Goal: Task Accomplishment & Management: Complete application form

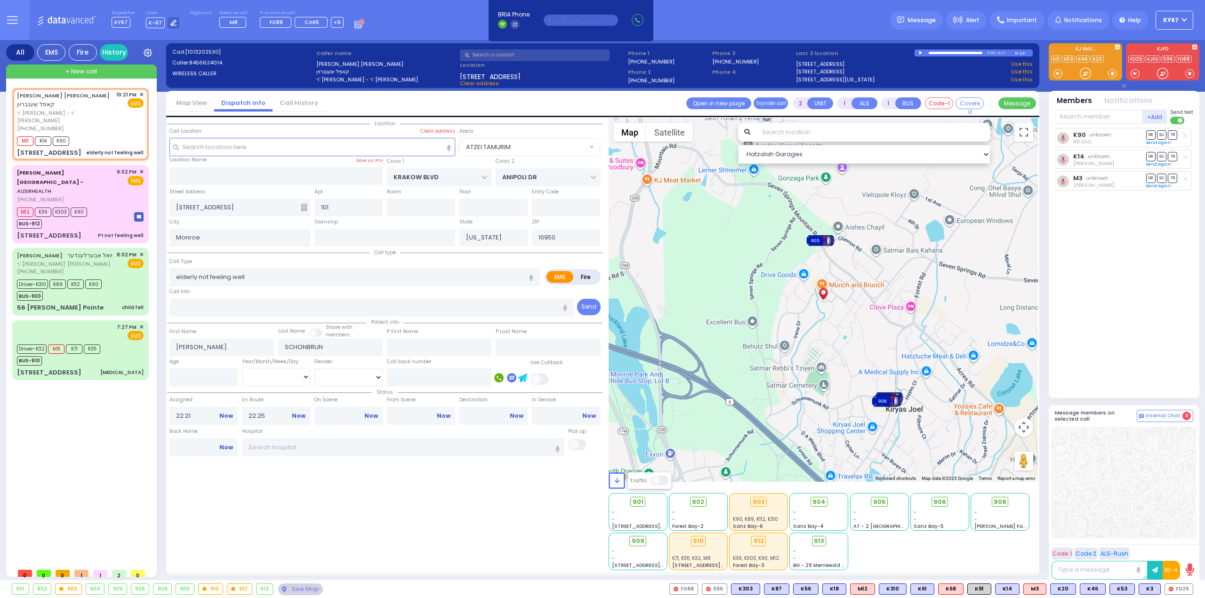
select select "ATZEI TAMURIM"
select select
click at [112, 342] on div "Driver-K32 M8 K71 K311 BUS-910" at bounding box center [80, 354] width 127 height 24
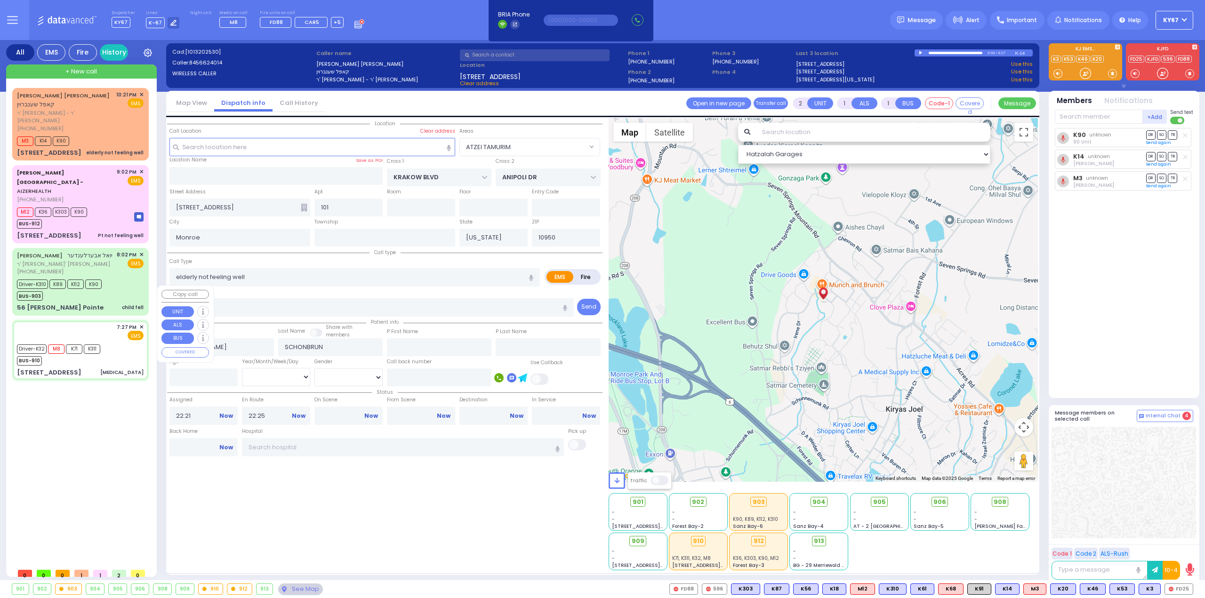
type input "6"
select select
type input "[MEDICAL_DATA]"
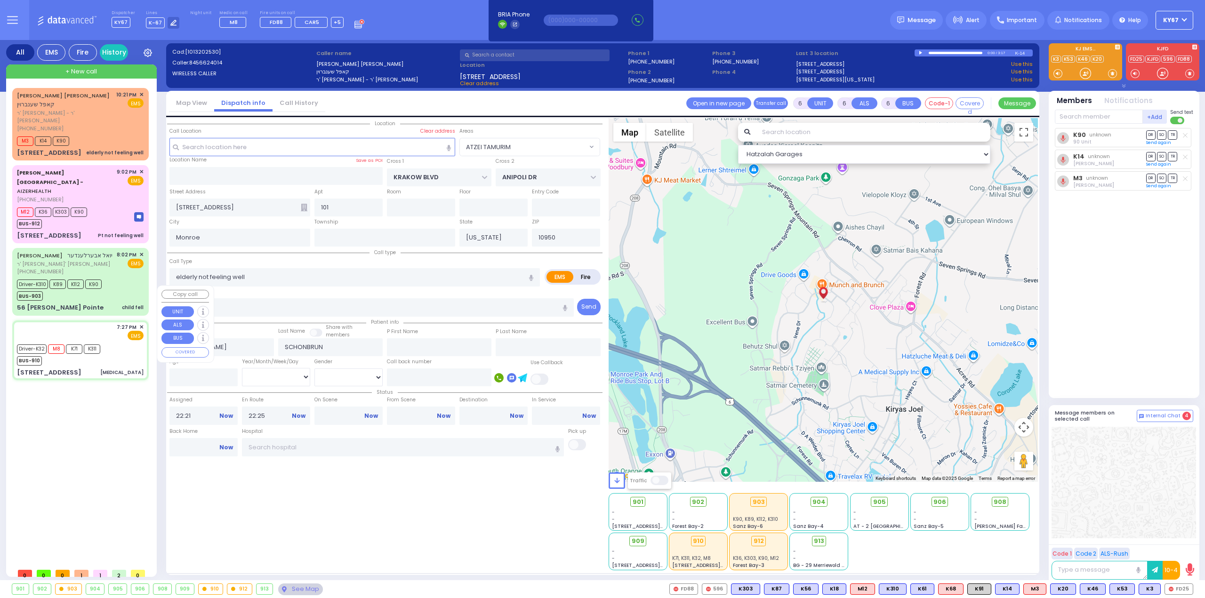
radio input "true"
type input "Meir"
type input "[PERSON_NAME]"
type input "9"
select select "Year"
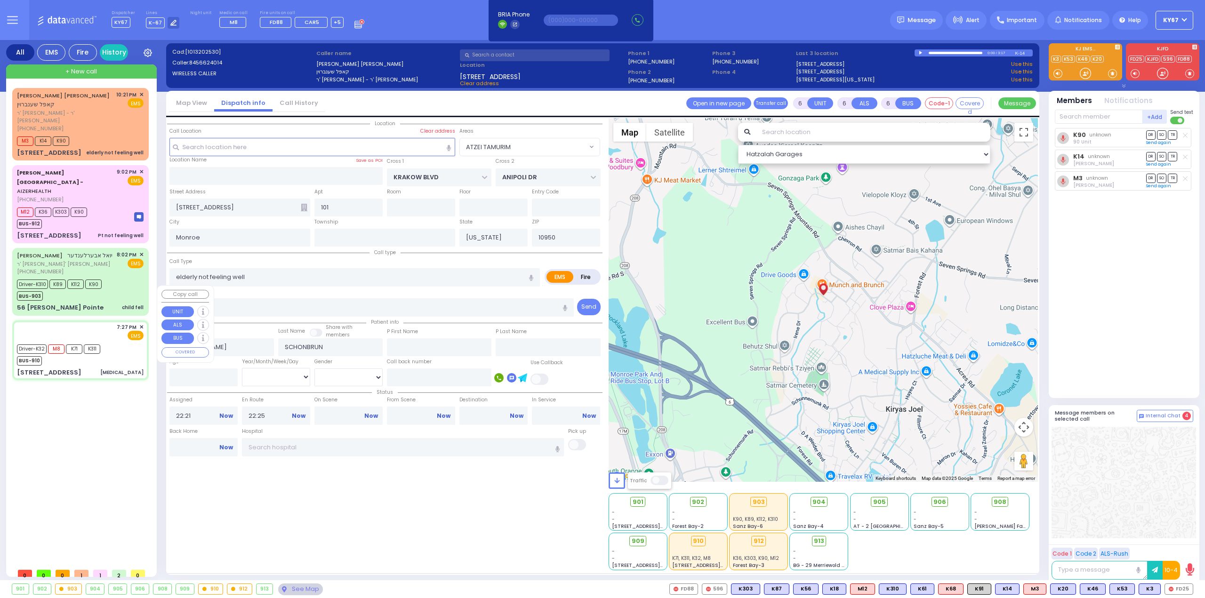
select select "[DEMOGRAPHIC_DATA]"
type input "19:27"
type input "19:28"
type input "19:30"
type input "19:50"
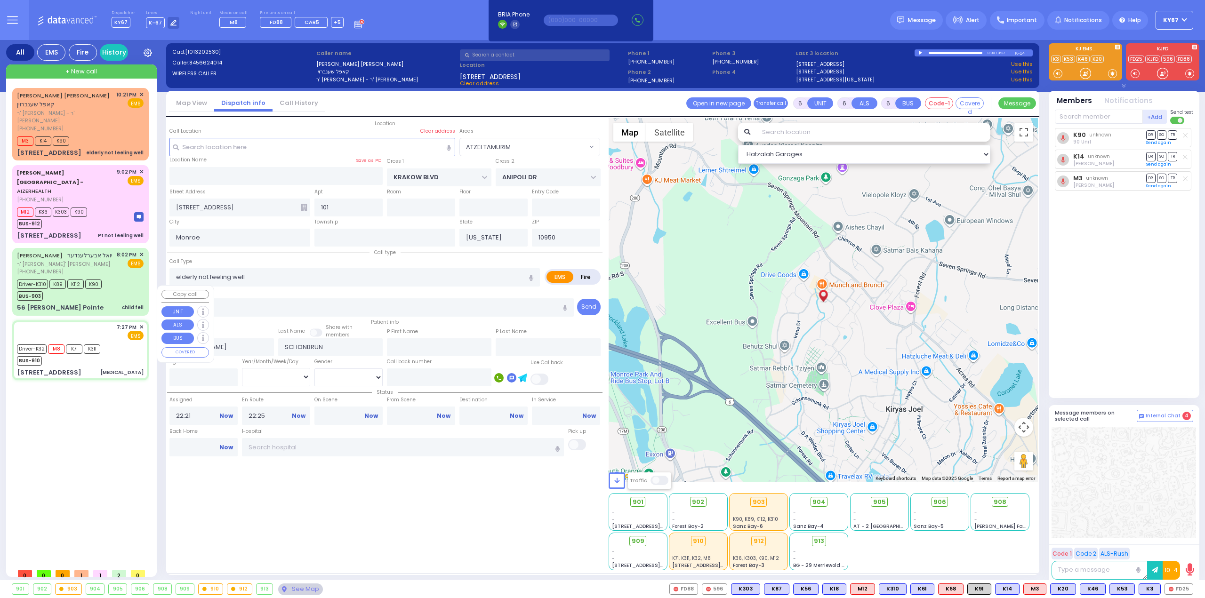
type input "20:30"
type input "21:55"
type input "[GEOGRAPHIC_DATA]-[PERSON_NAME][GEOGRAPHIC_DATA] [STREET_ADDRESS][PERSON_NAME]"
select select "Hatzalah Garages"
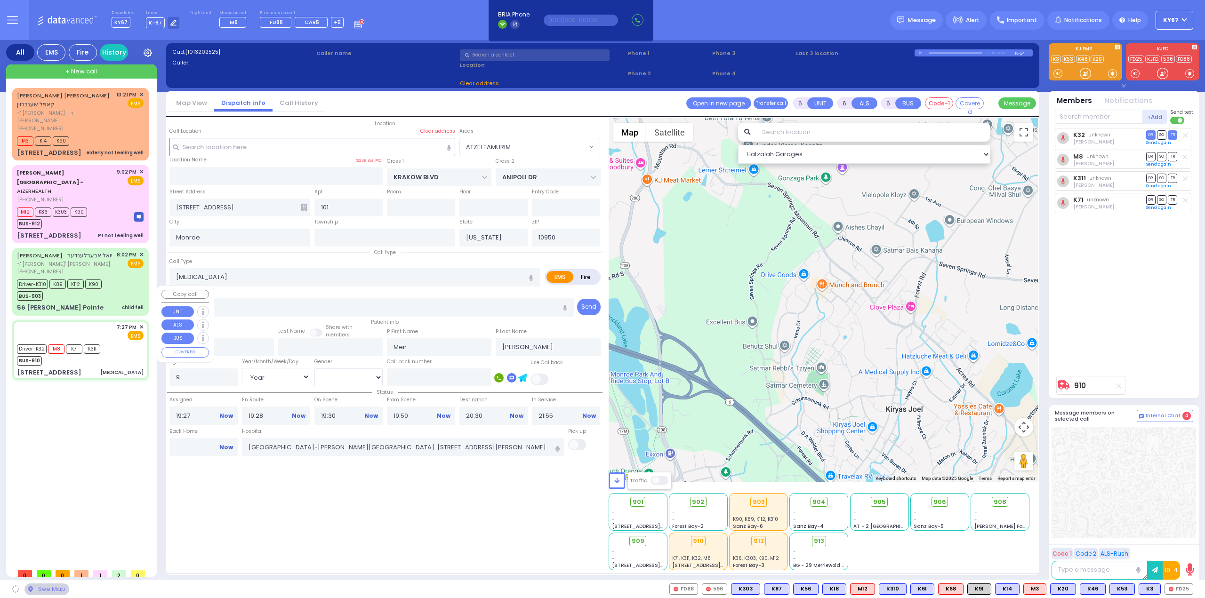
type input "MAIDSTONE LN"
type input "LOCH LOMOND COURT"
type input "[STREET_ADDRESS]"
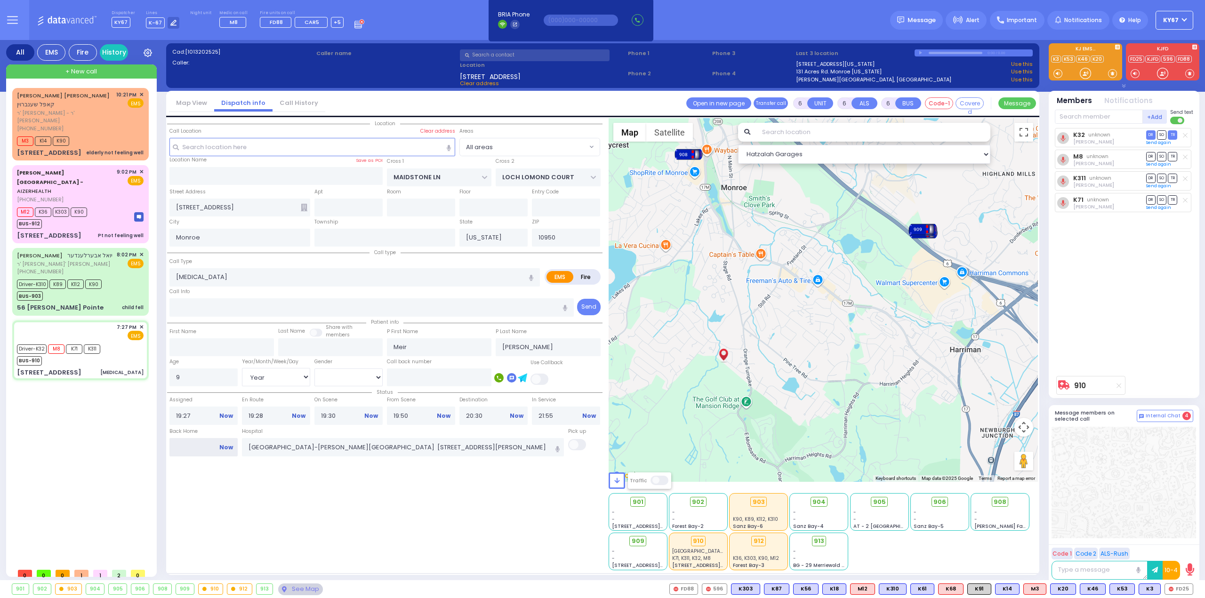
click at [190, 441] on input "Back Home" at bounding box center [203, 447] width 68 height 18
type input "23:01"
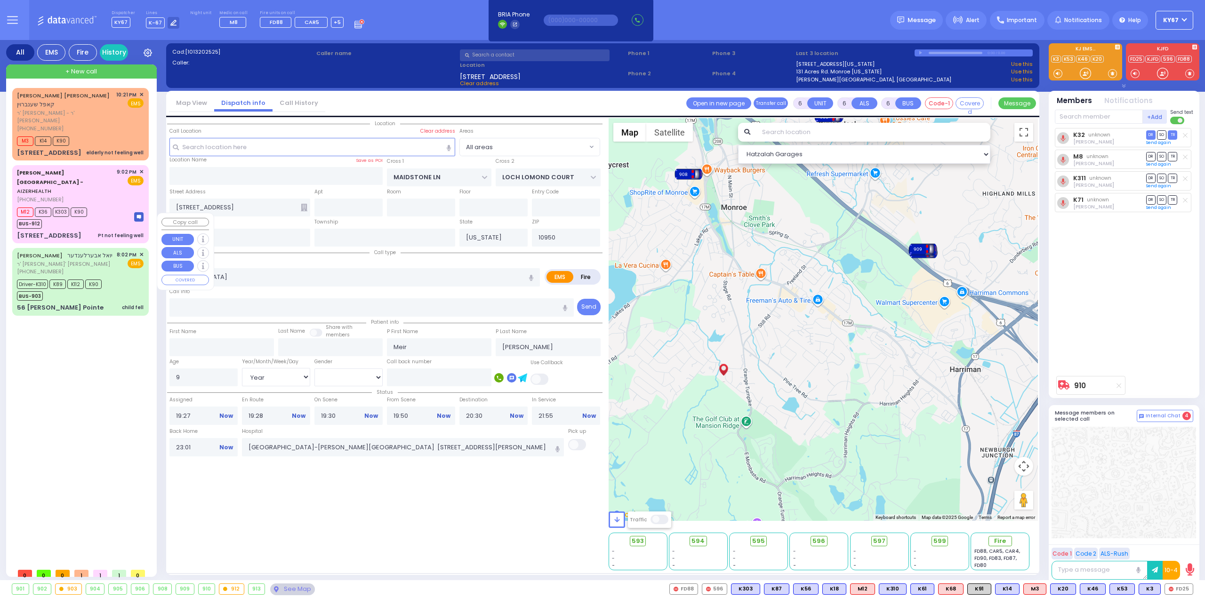
select select
radio input "true"
select select
click at [108, 251] on div "[PERSON_NAME] יואל אבערלענדער ר' [PERSON_NAME]' [PERSON_NAME] [PHONE_NUMBER] 8:…" at bounding box center [80, 263] width 127 height 25
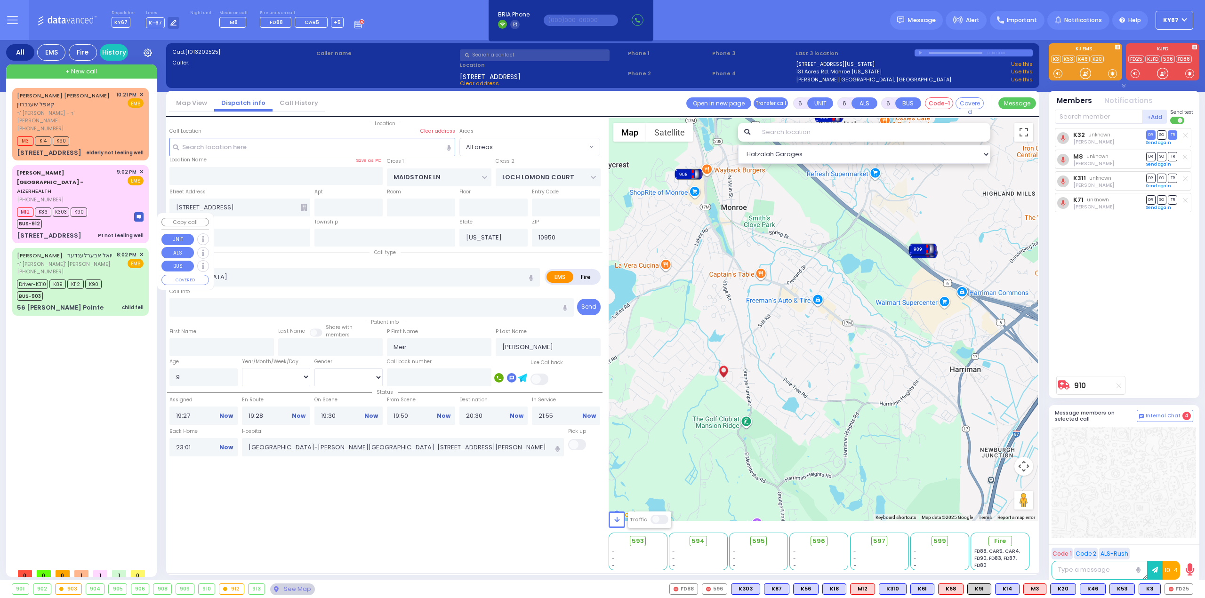
select select "Hatzalah Garages"
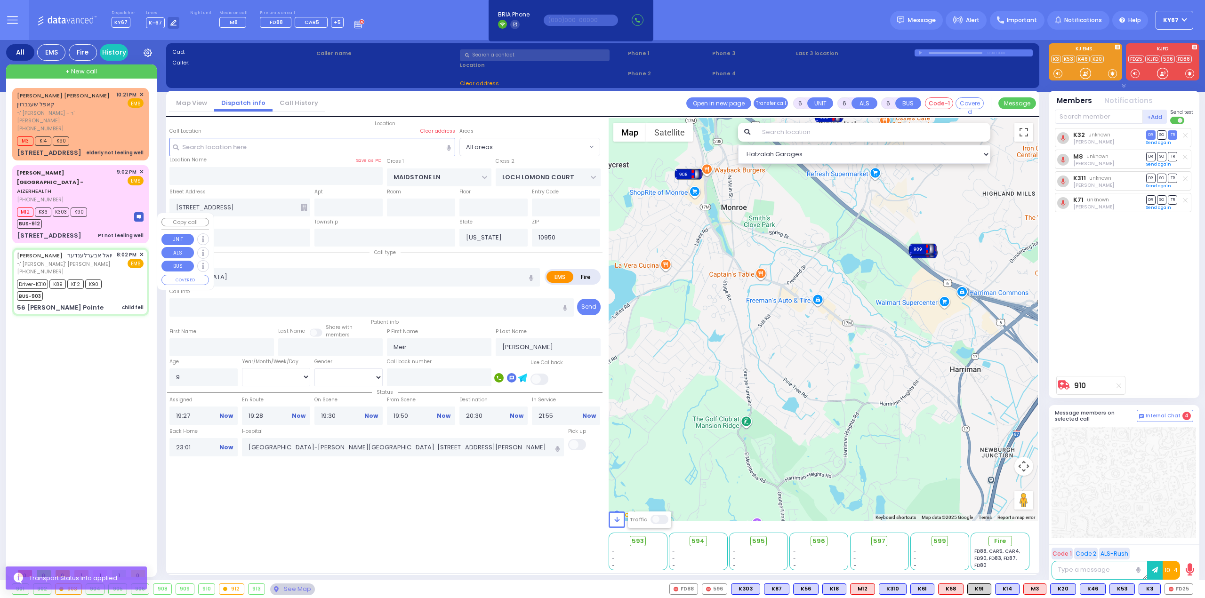
select select
type input "child fell"
radio input "true"
type input "[PERSON_NAME]"
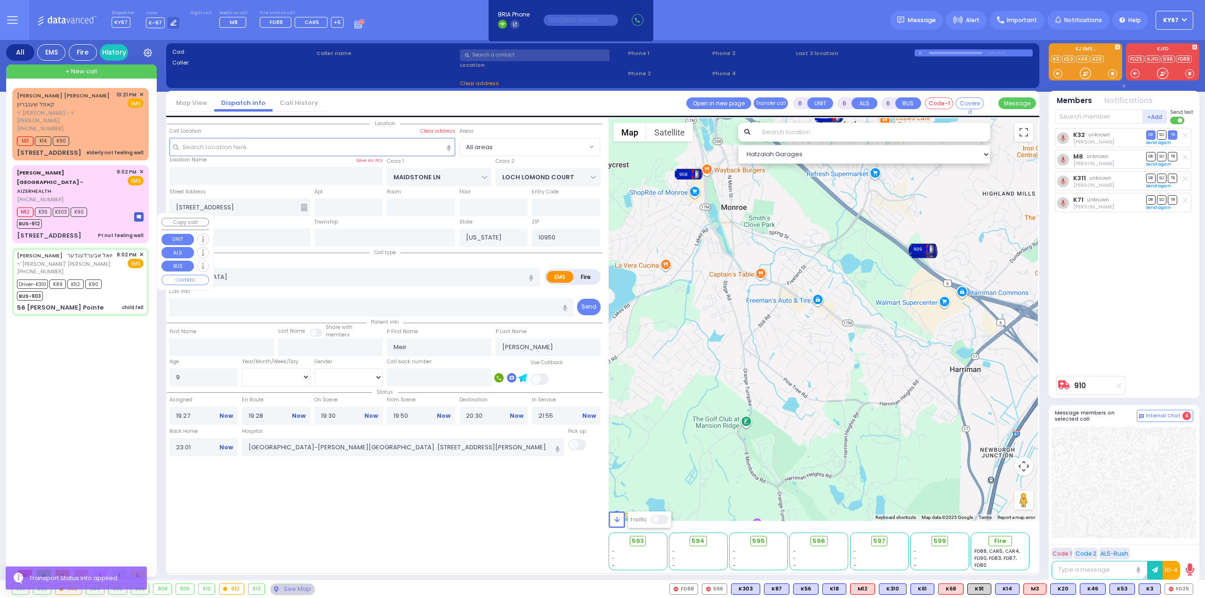
type input "Sandor"
type input "[PERSON_NAME]"
type input "10"
select select "Year"
select select "[DEMOGRAPHIC_DATA]"
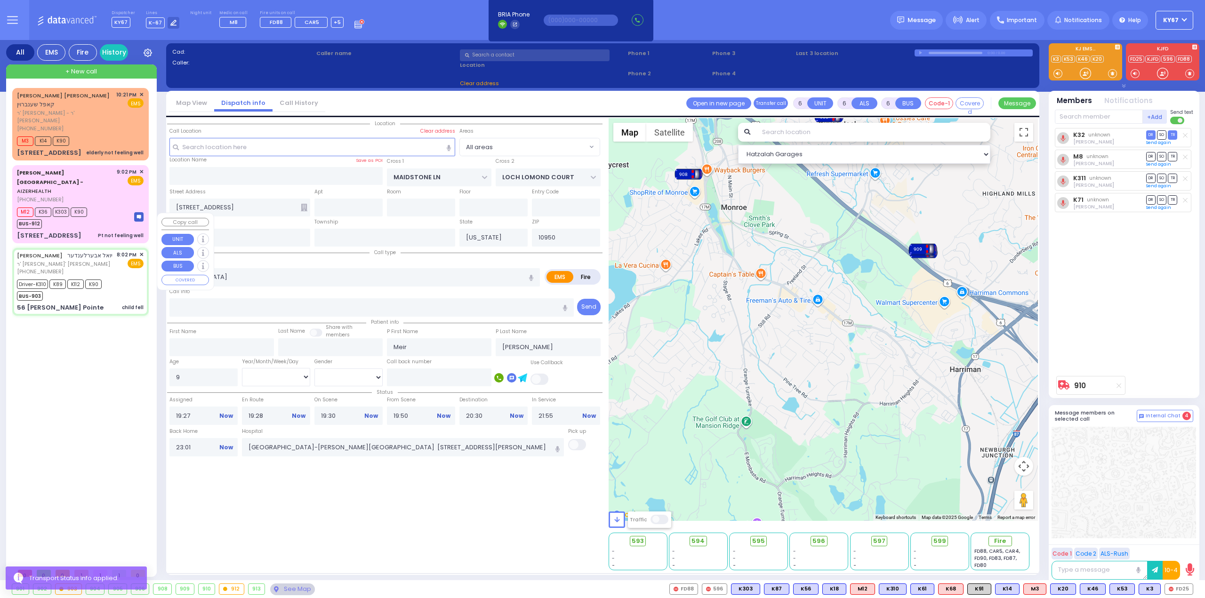
type input "20:02"
type input "20:03"
type input "20:05"
type input "20:30"
type input "21:30"
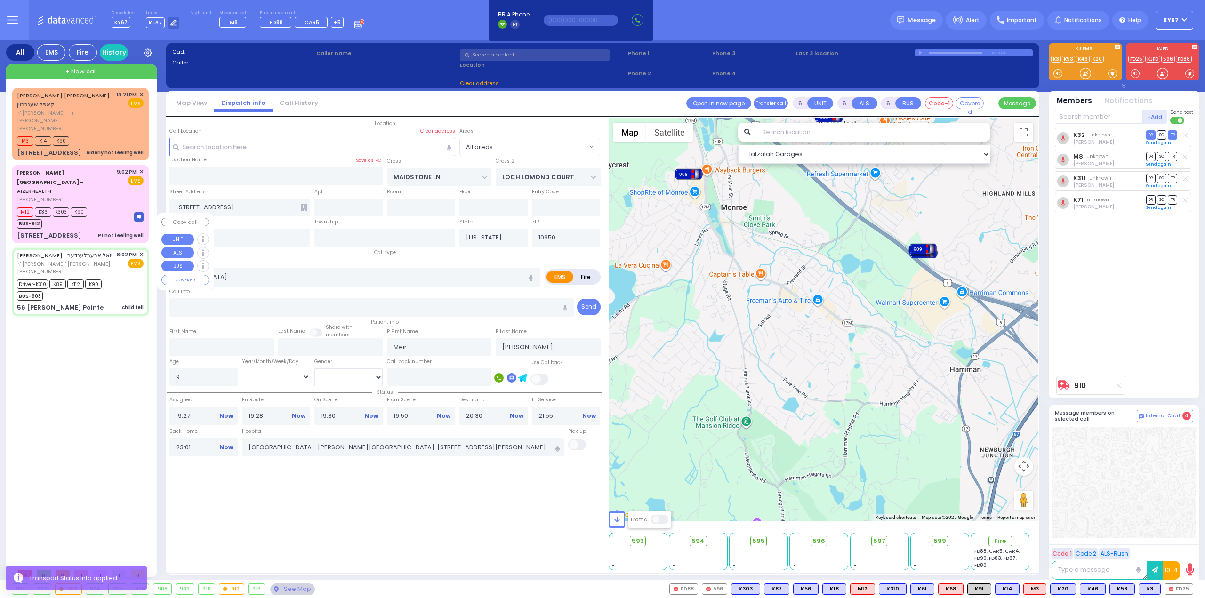
type input "21:45"
type input "[US_STATE][GEOGRAPHIC_DATA]- [GEOGRAPHIC_DATA] [STREET_ADDRESS][US_STATE]"
select select "Hatzalah Garages"
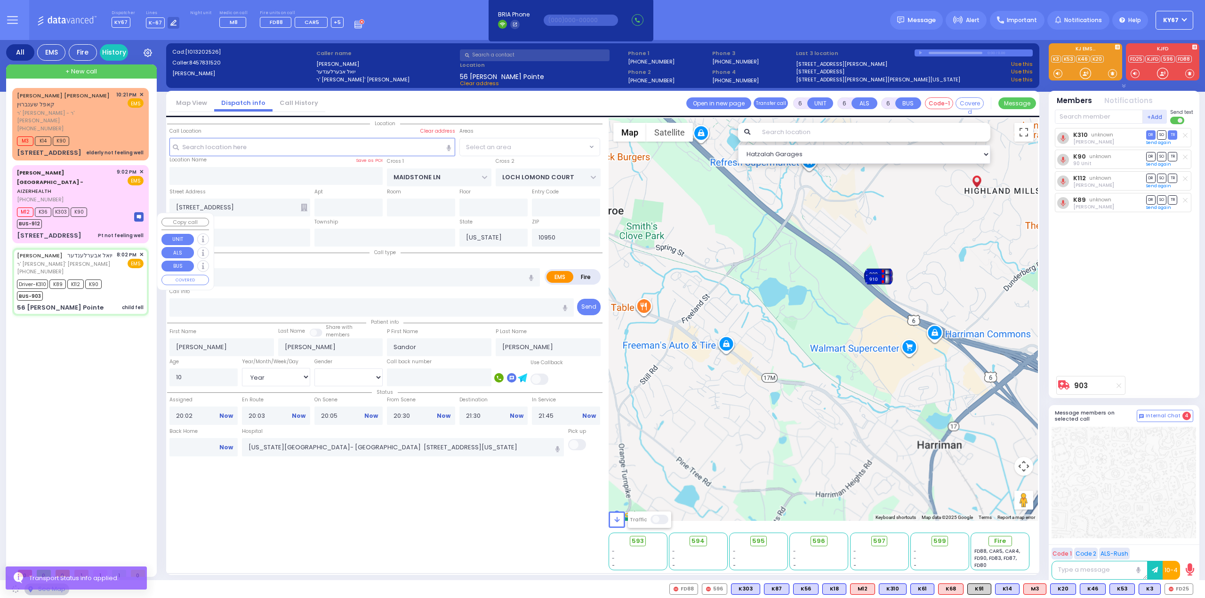
type input "[PERSON_NAME] PASS"
type input "SMITHFIELD COURT"
type input "56 [PERSON_NAME] Pointe"
select select "[GEOGRAPHIC_DATA]"
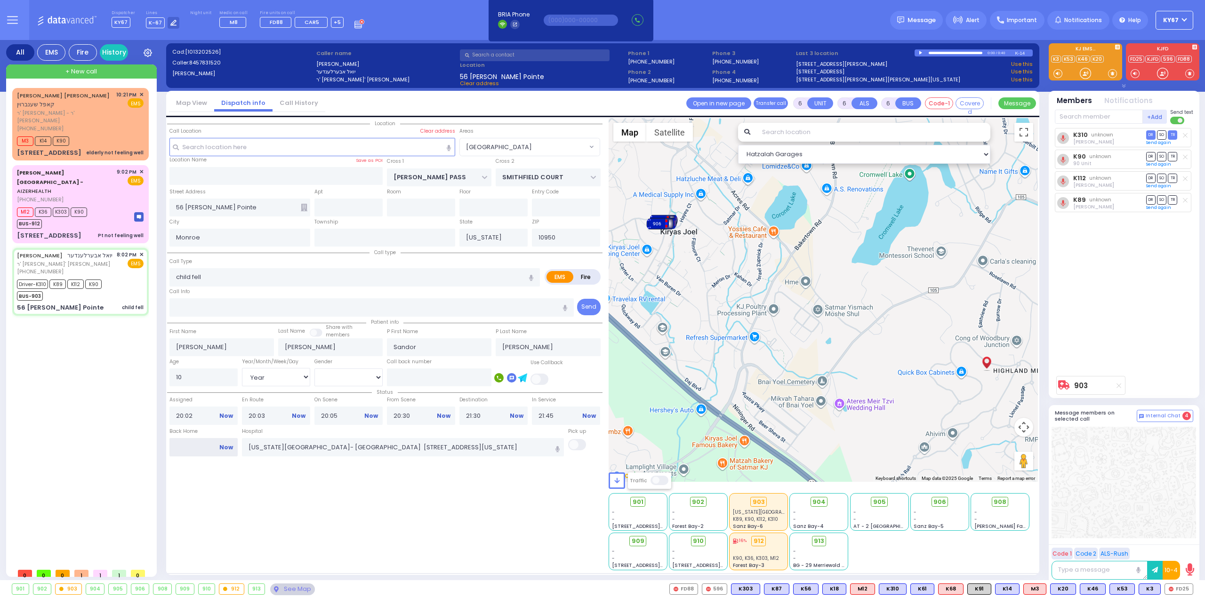
click at [185, 444] on input "Back Home" at bounding box center [203, 447] width 68 height 18
type input "23:01"
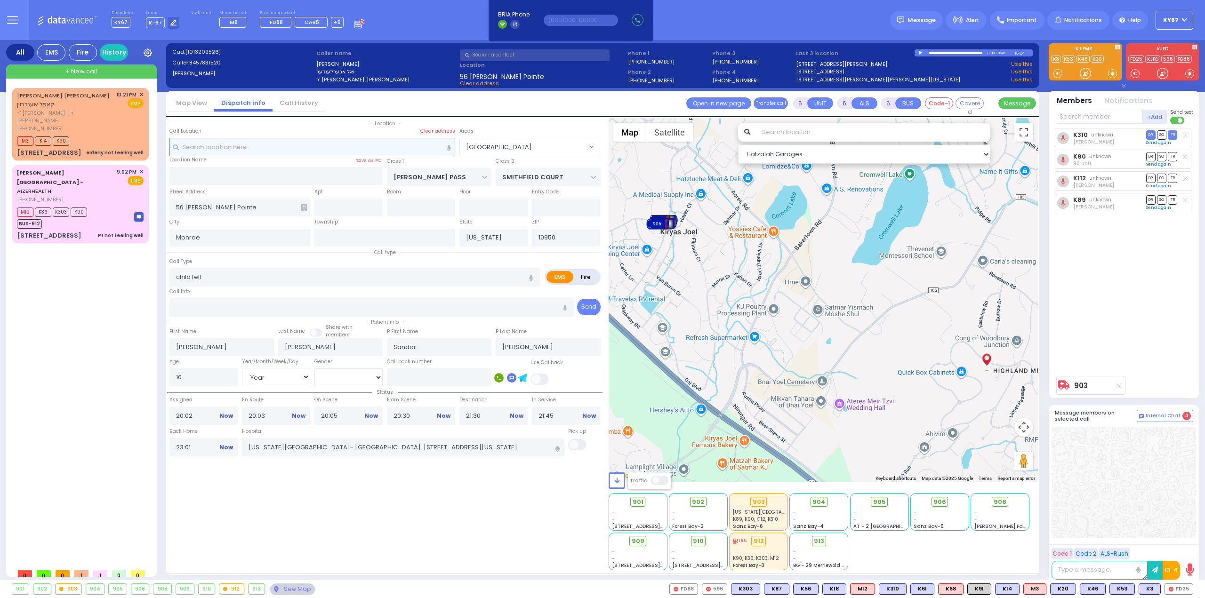
select select
radio input "true"
select select
select select "Hatzalah Garages"
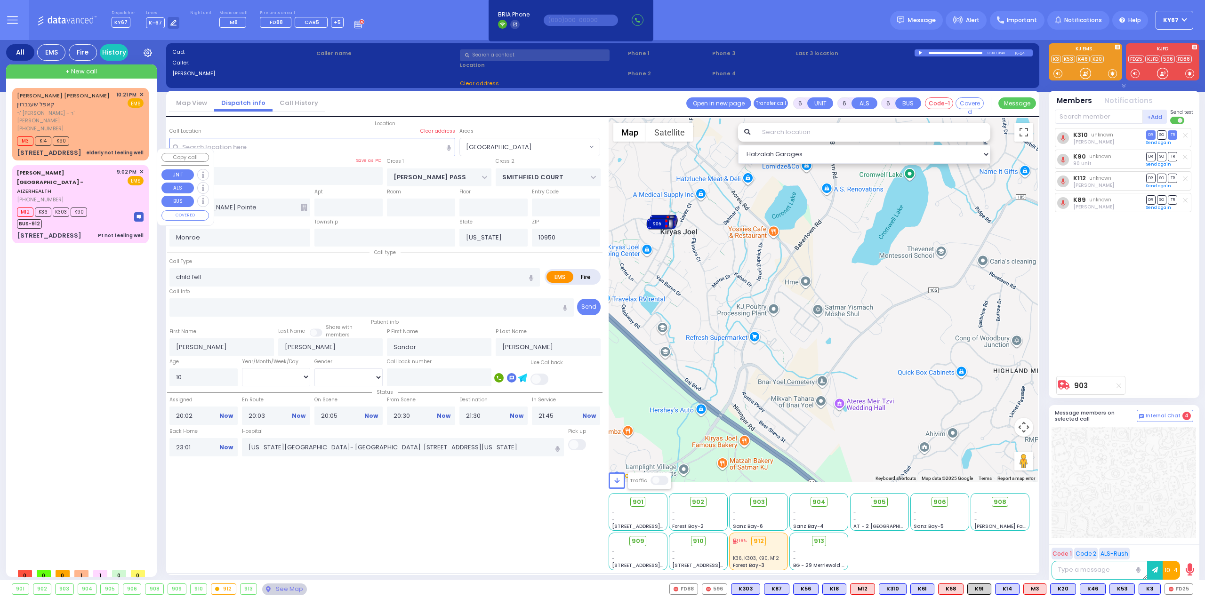
select select
radio input "true"
select select
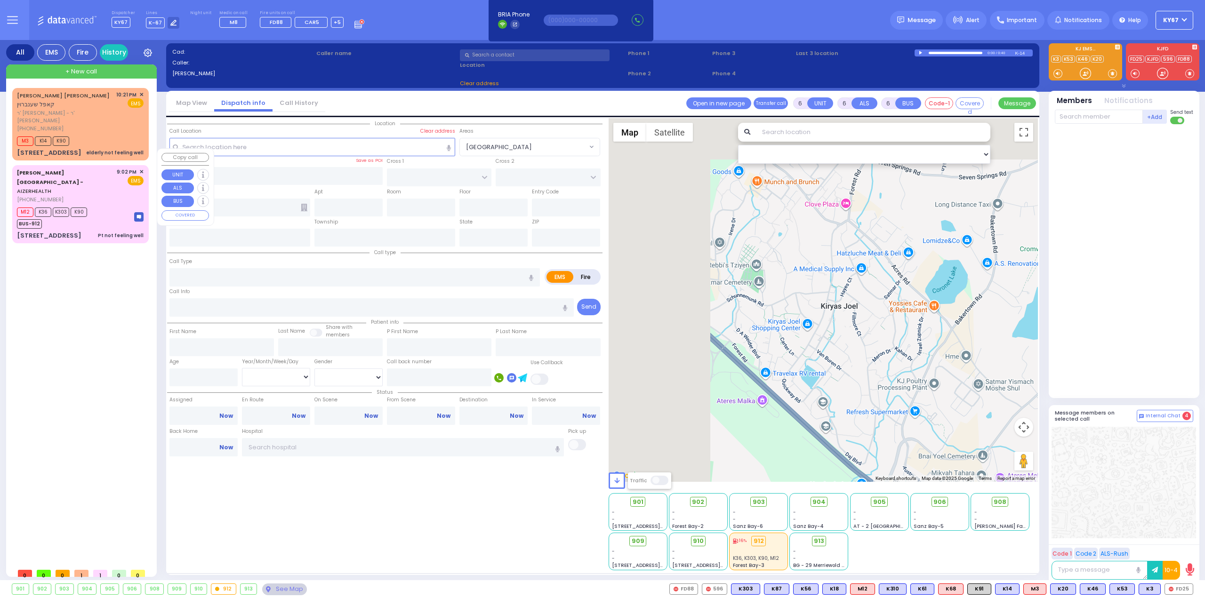
click at [111, 205] on div "M12 K36 K303 K90 BUS-912" at bounding box center [80, 217] width 127 height 24
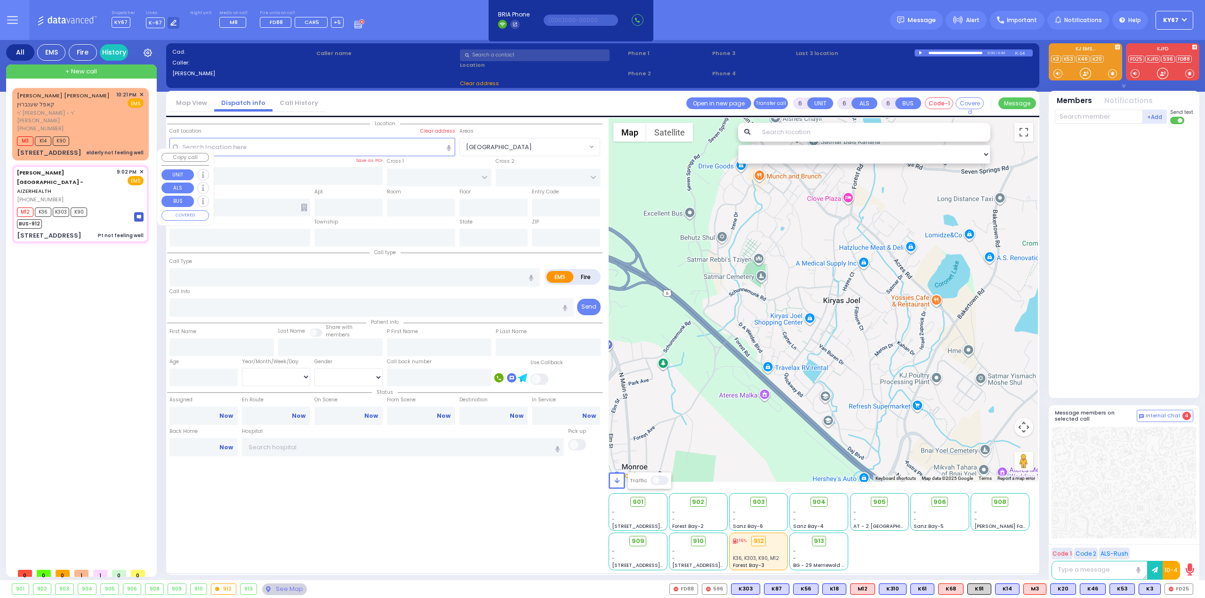
select select
type input "Pt not feeling well"
radio input "true"
type input "[PERSON_NAME]"
type input "Silberstein"
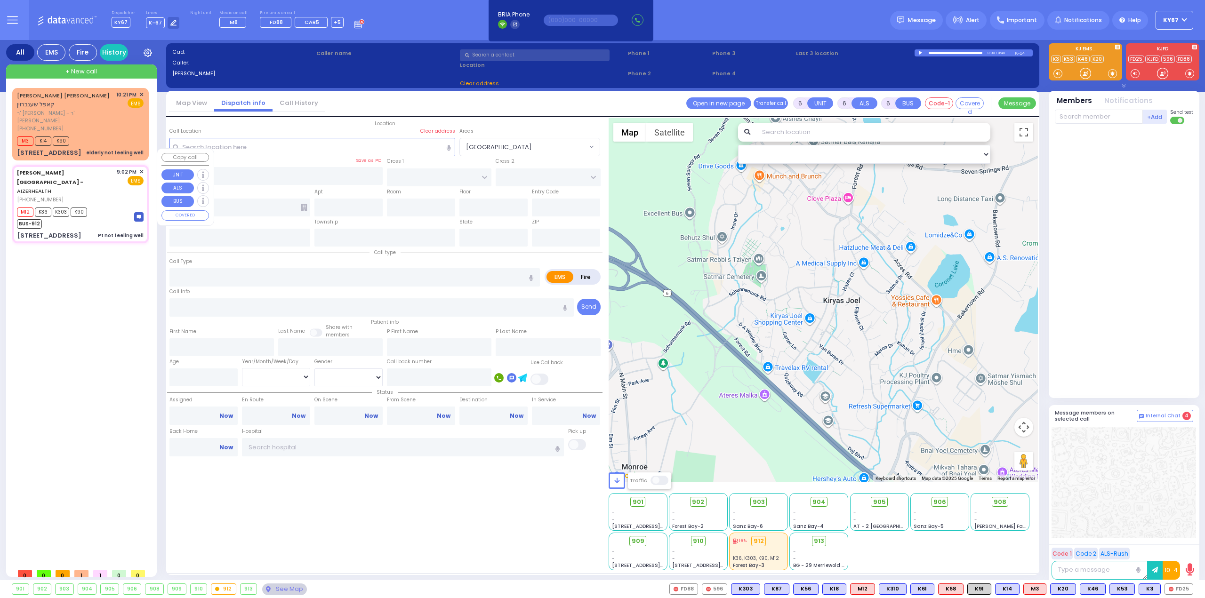
type input "16"
select select "Year"
select select "[DEMOGRAPHIC_DATA]"
type input "21:02"
type input "21:07"
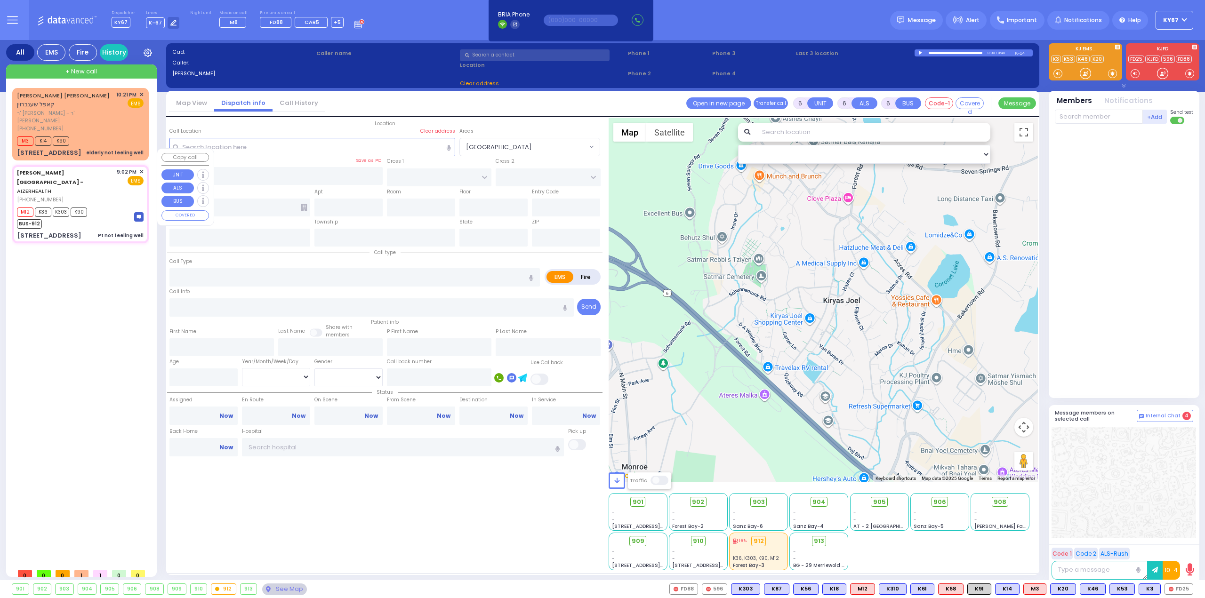
type input "21:10"
type input "[US_STATE][GEOGRAPHIC_DATA]- [GEOGRAPHIC_DATA] [STREET_ADDRESS][US_STATE]"
select select "Hatzalah Garages"
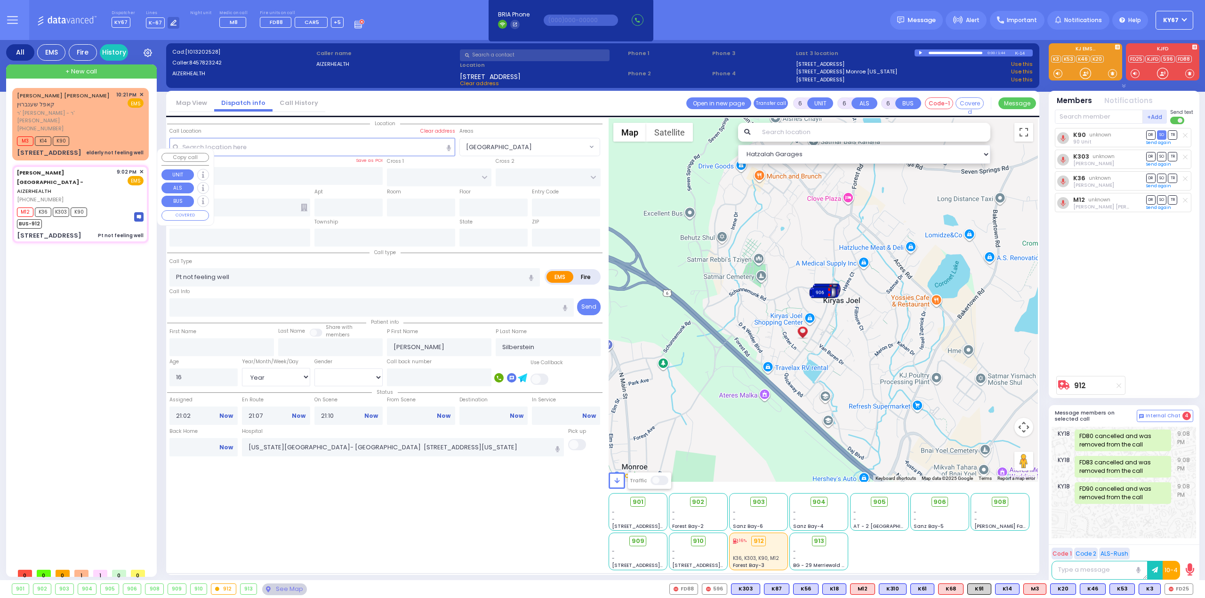
type input "[STREET_ADDRESS]"
type input "Monroe"
type input "[US_STATE]"
type input "10950"
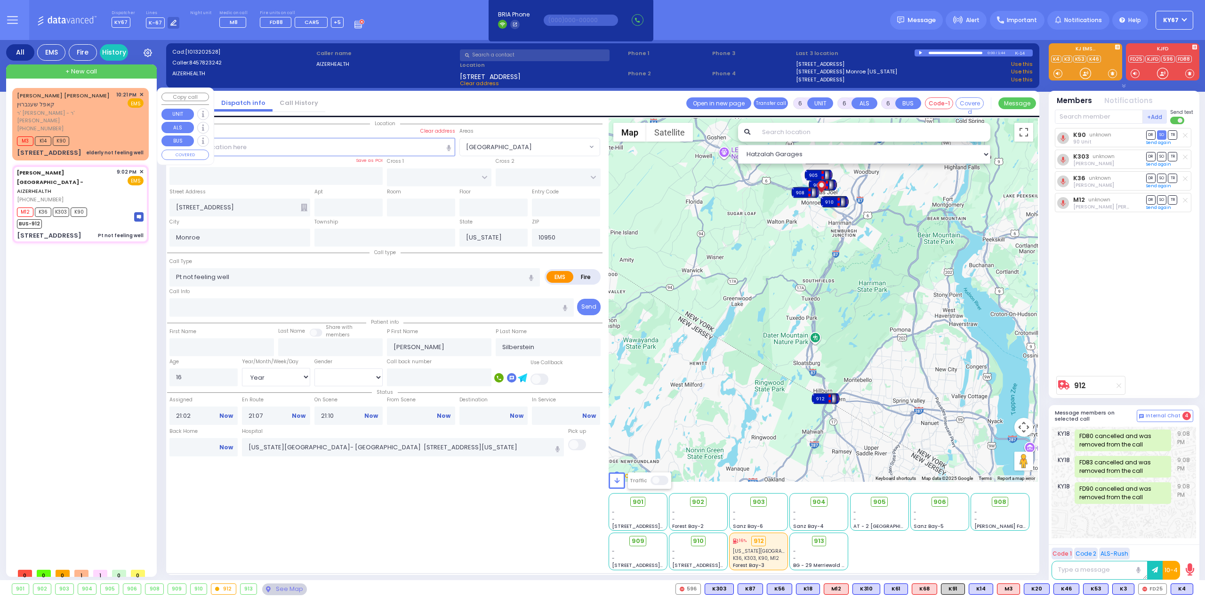
click at [107, 115] on div "[PERSON_NAME] [PERSON_NAME] קאפל שענברוין ר' [PERSON_NAME] - ר' [PERSON_NAME] […" at bounding box center [80, 124] width 133 height 70
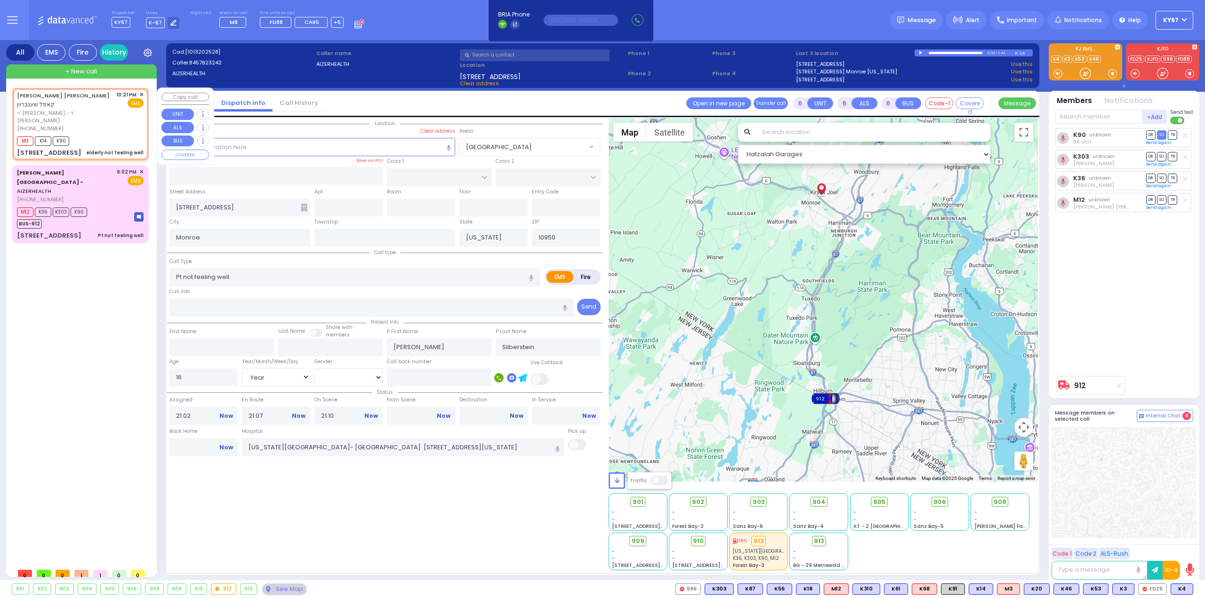
type input "2"
type input "1"
select select
type input "elderly not feeling well"
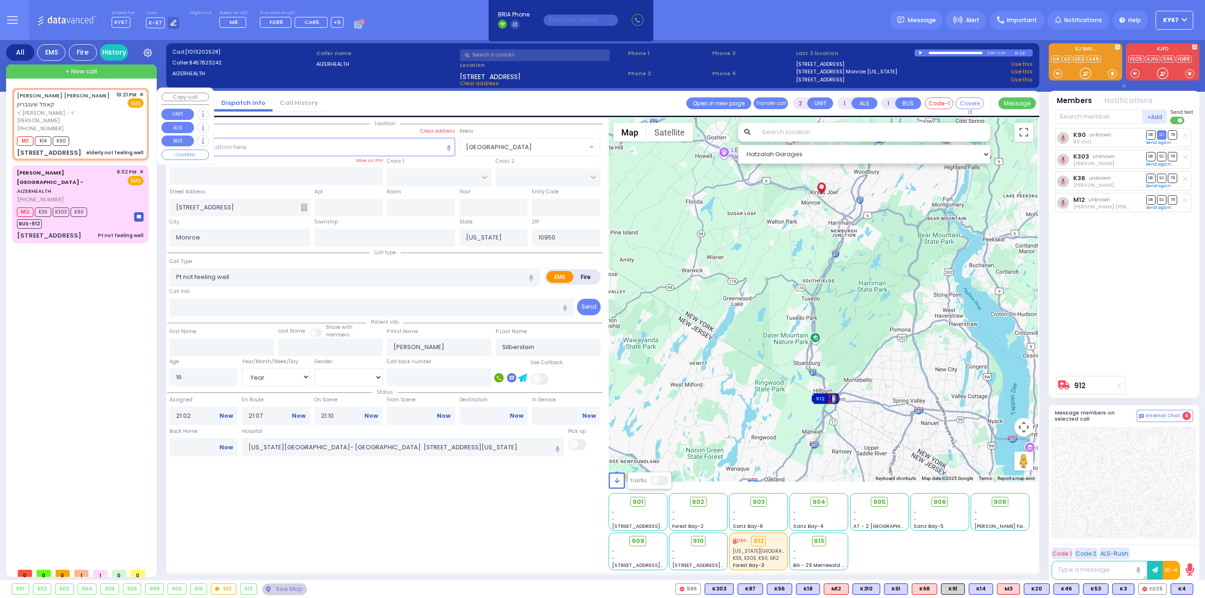
radio input "true"
type input "[PERSON_NAME]"
type input "SCHONBRUN"
select select
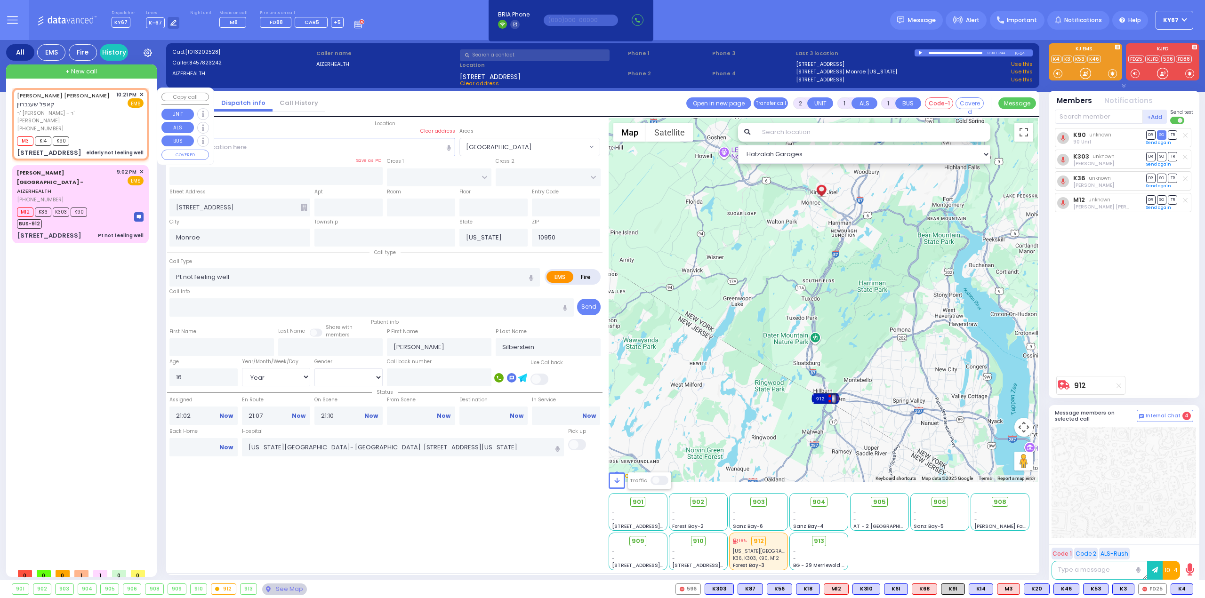
type input "22:21"
type input "22:25"
select select "Hatzalah Garages"
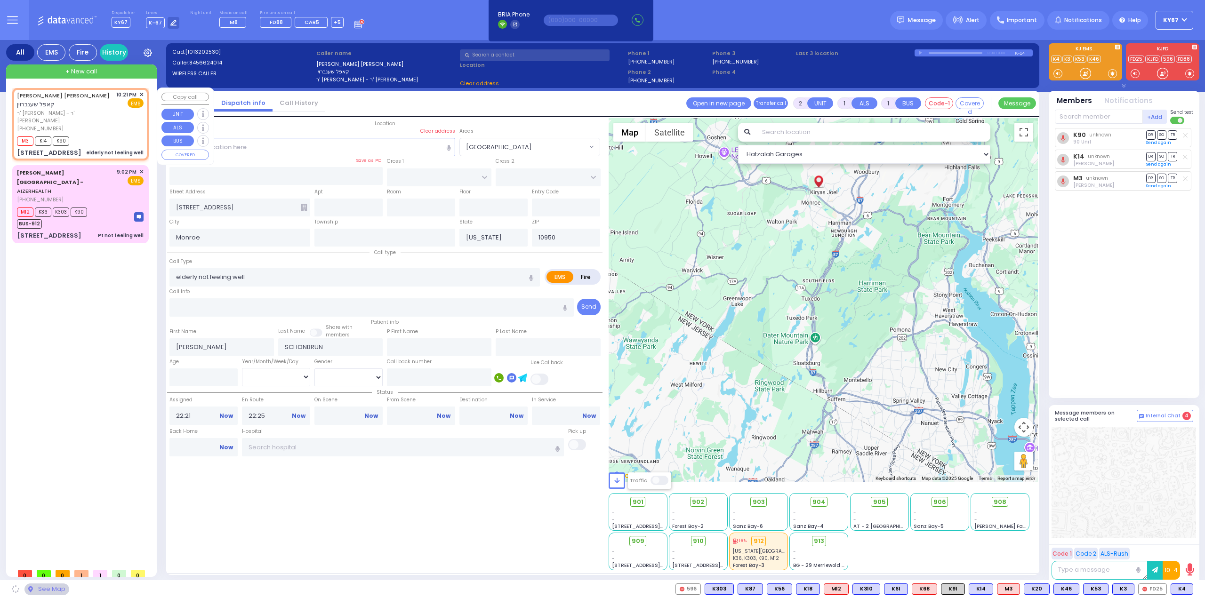
type input "KRAKOW BLVD"
type input "ANIPOLI DR"
type input "[STREET_ADDRESS]"
type input "101"
select select "ATZEI TAMURIM"
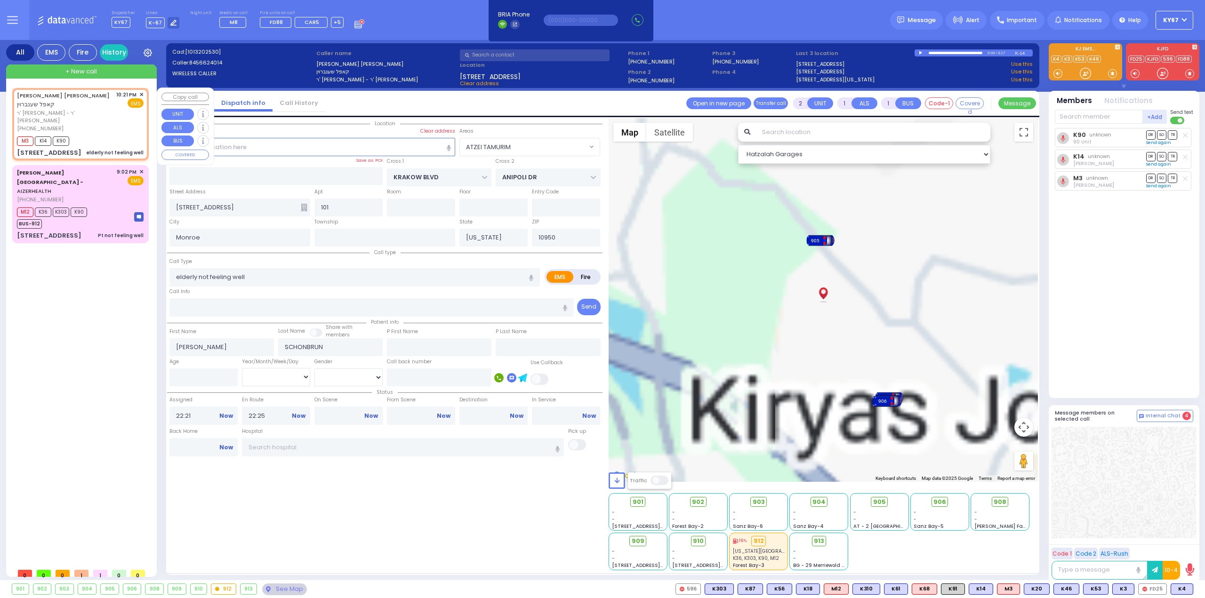
click at [142, 94] on span "✕" at bounding box center [141, 95] width 4 height 8
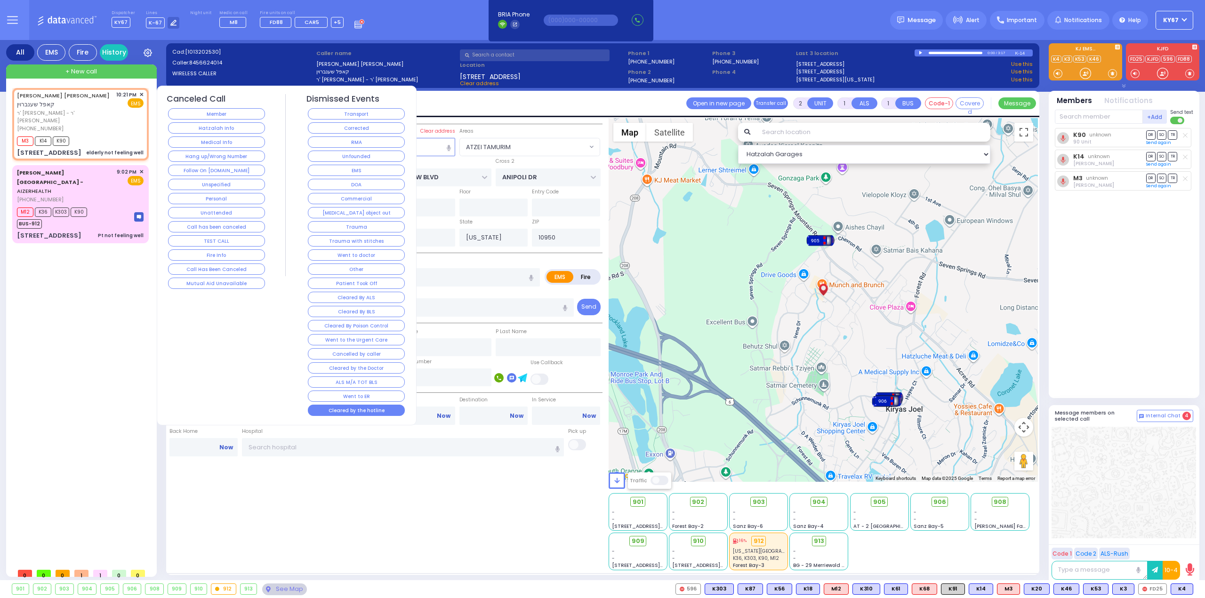
click at [343, 405] on button "Cleared by the hotline" at bounding box center [356, 410] width 97 height 11
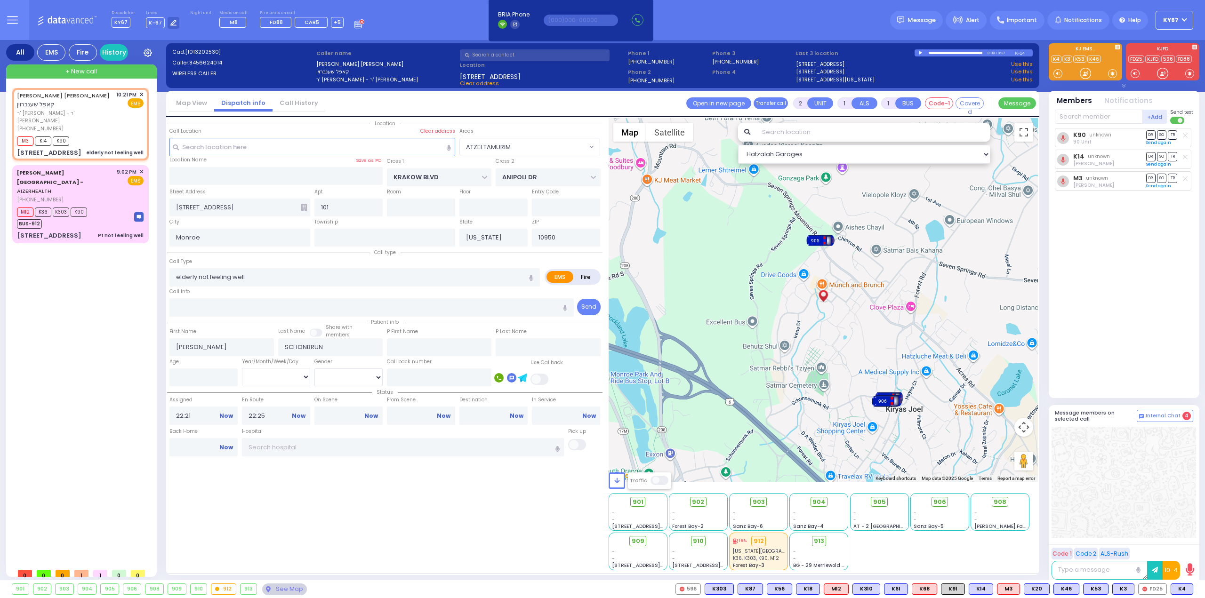
select select
radio input "true"
select select
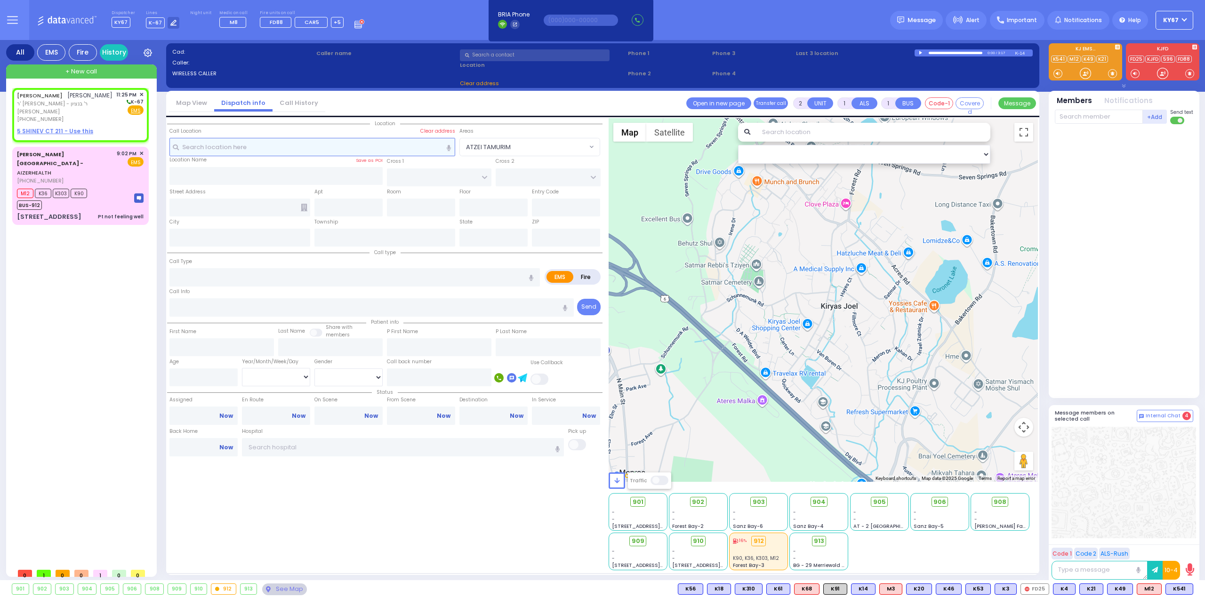
select select
radio input "true"
type input "[PERSON_NAME]"
select select
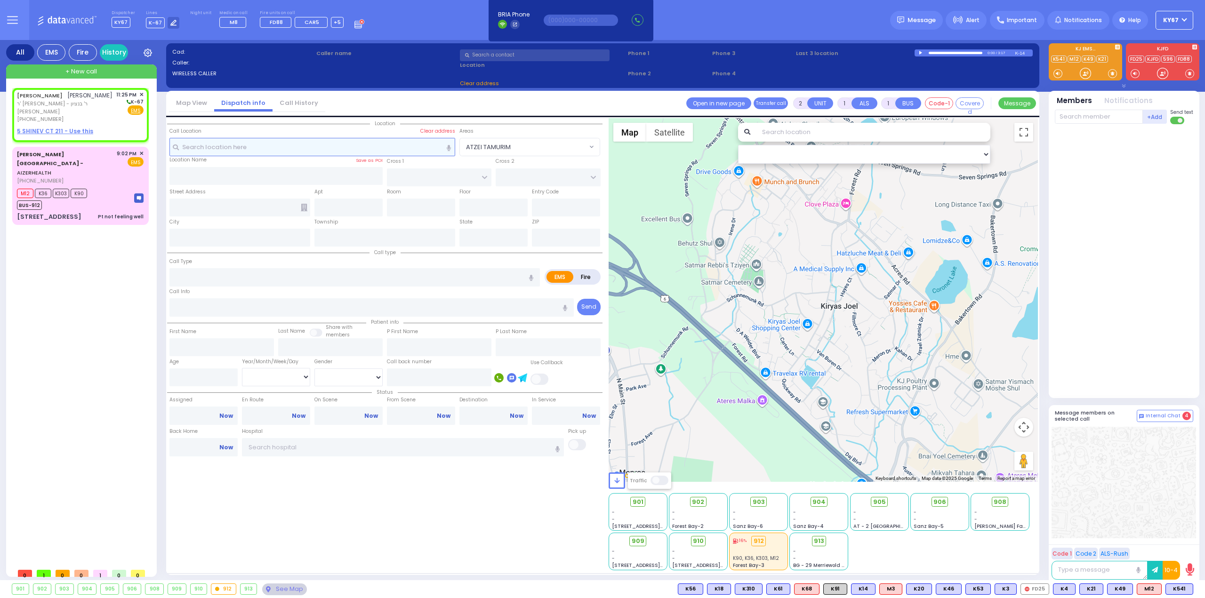
type input "23:25"
select select "Hatzalah Garages"
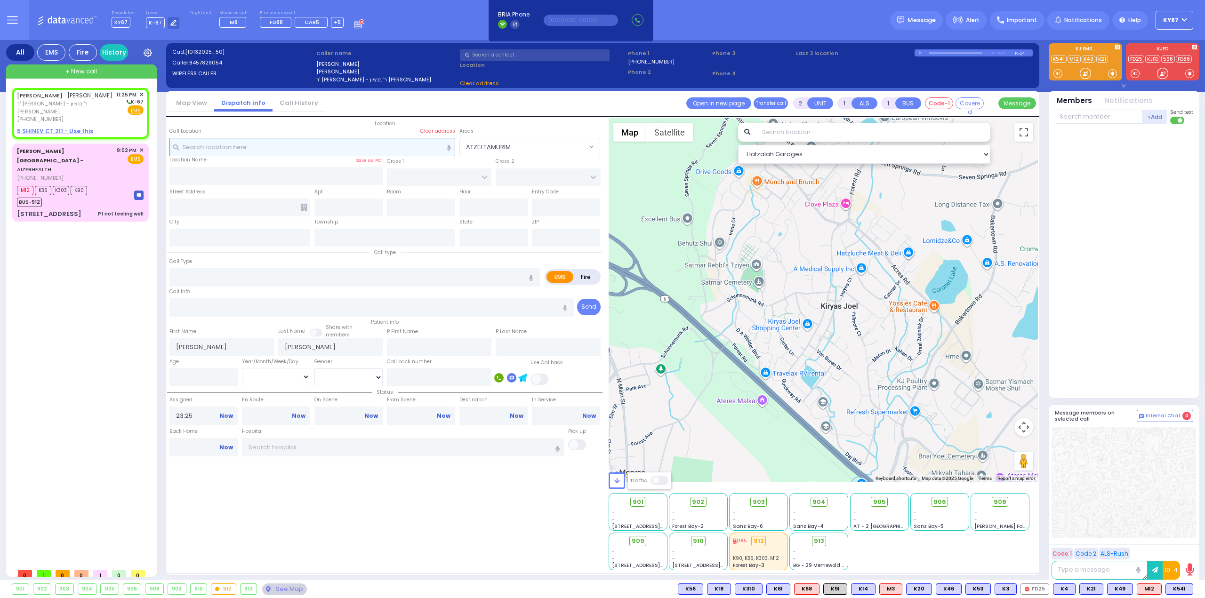
select select
radio input "true"
select select
select select "Hatzalah Garages"
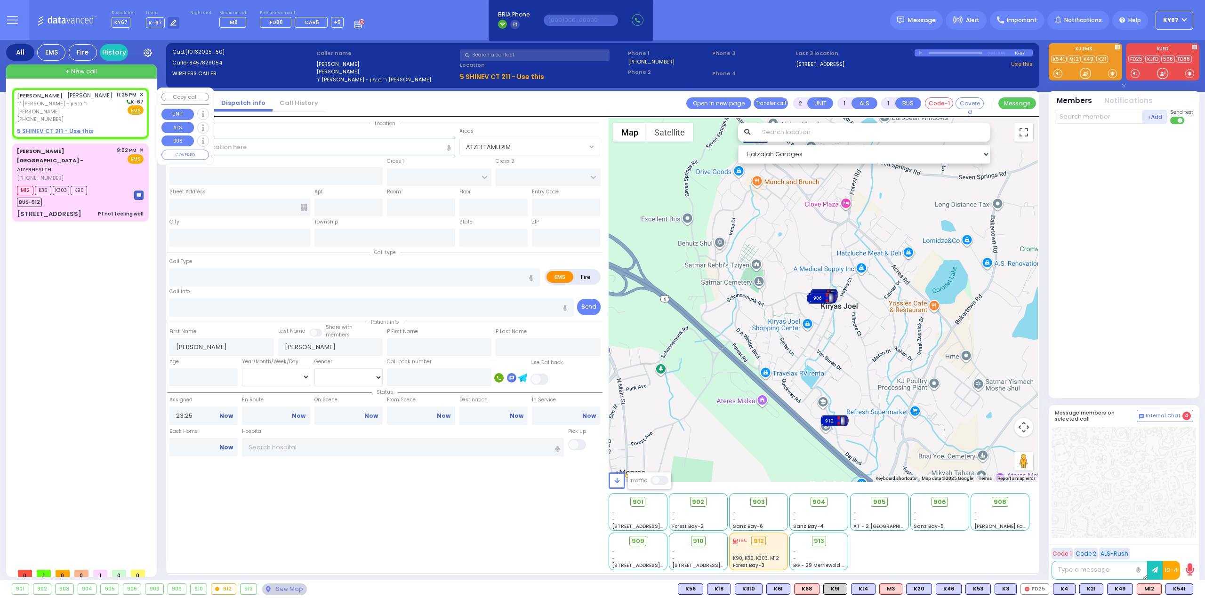
click at [143, 93] on span "✕" at bounding box center [141, 95] width 4 height 8
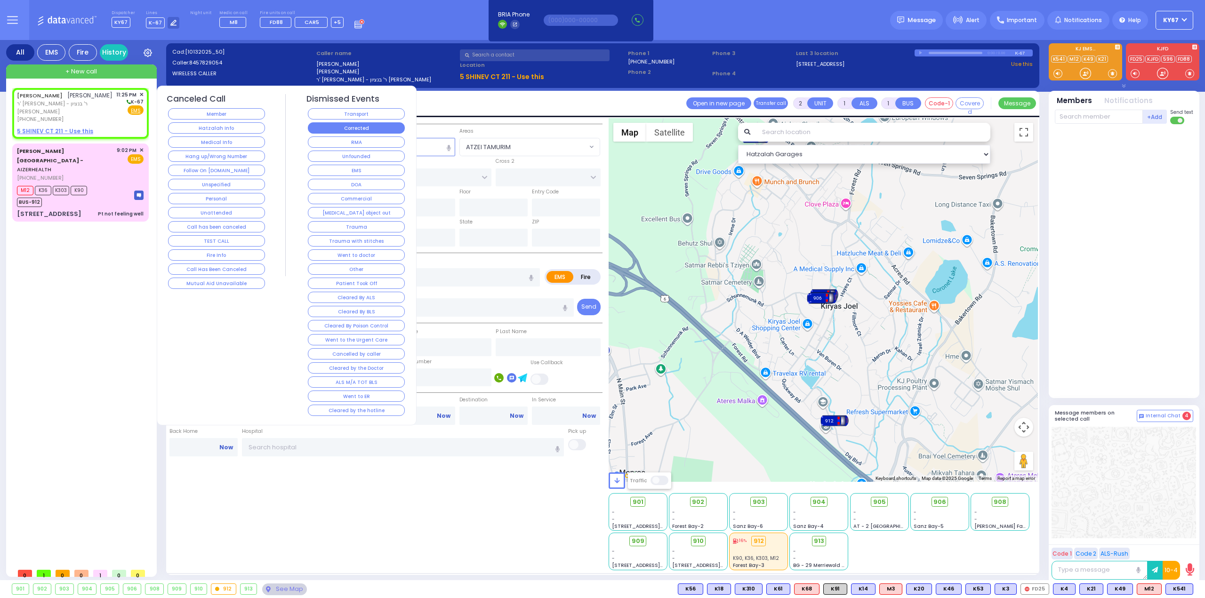
click at [326, 123] on button "Corrected" at bounding box center [356, 127] width 97 height 11
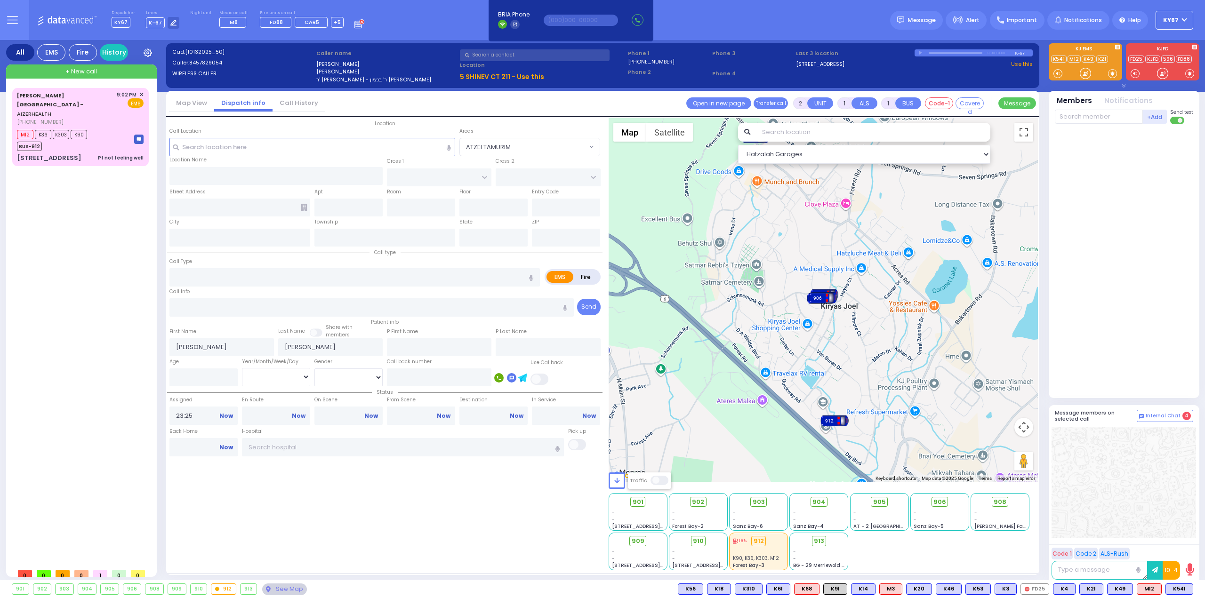
select select
radio input "true"
select select
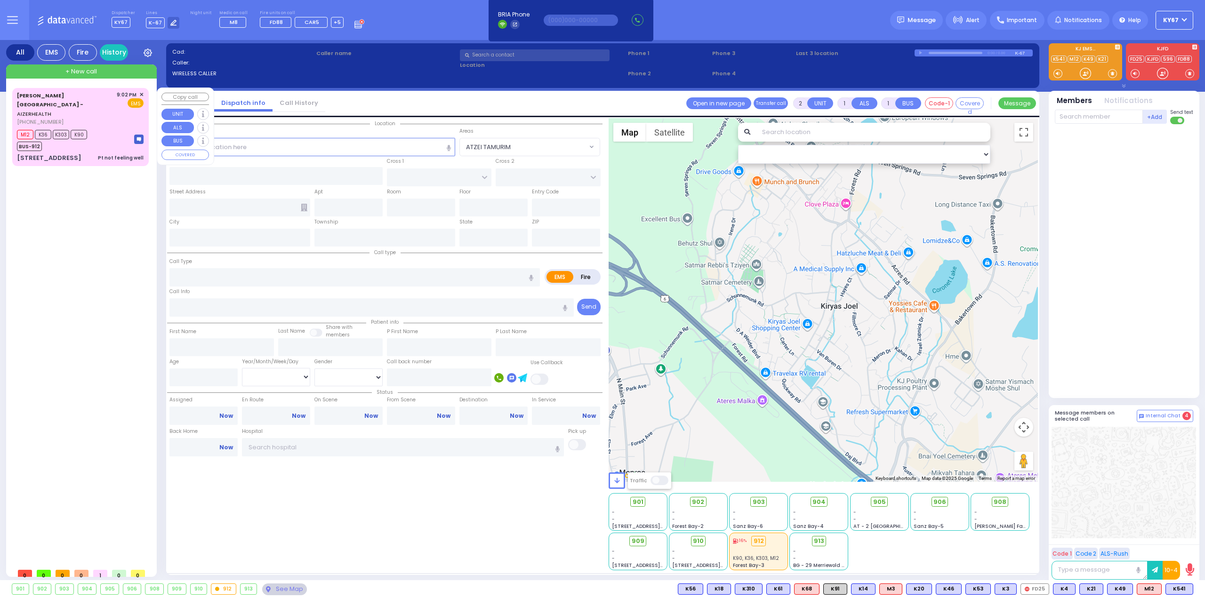
click at [104, 128] on div "M12 K36 K303 K90 BUS-912" at bounding box center [80, 140] width 127 height 24
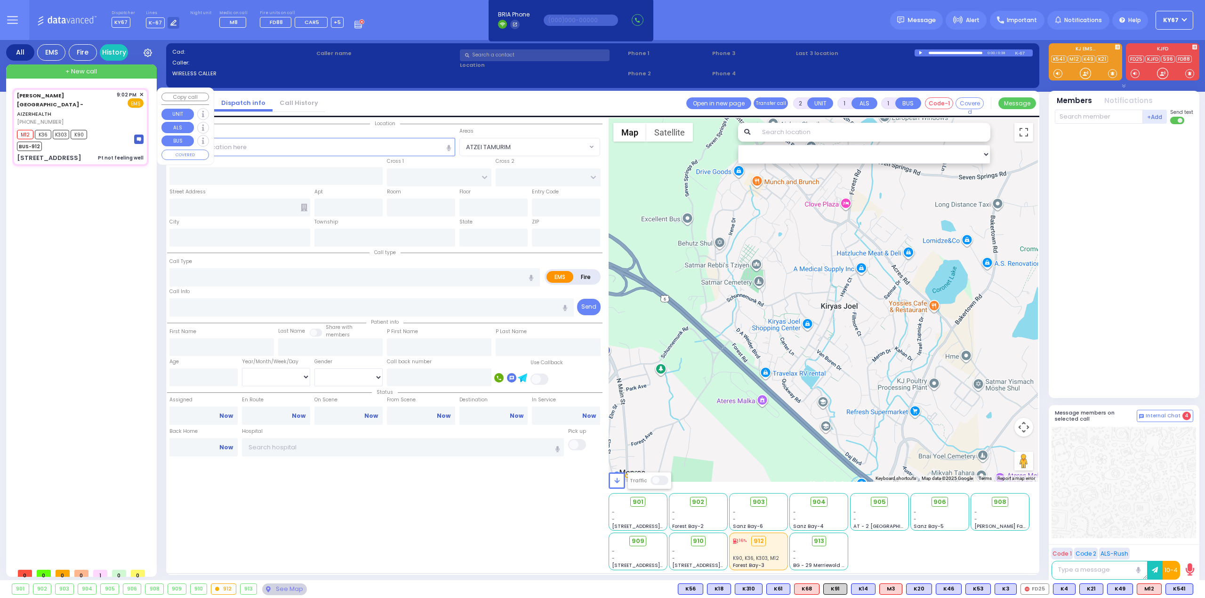
type input "6"
select select
type input "Pt not feeling well"
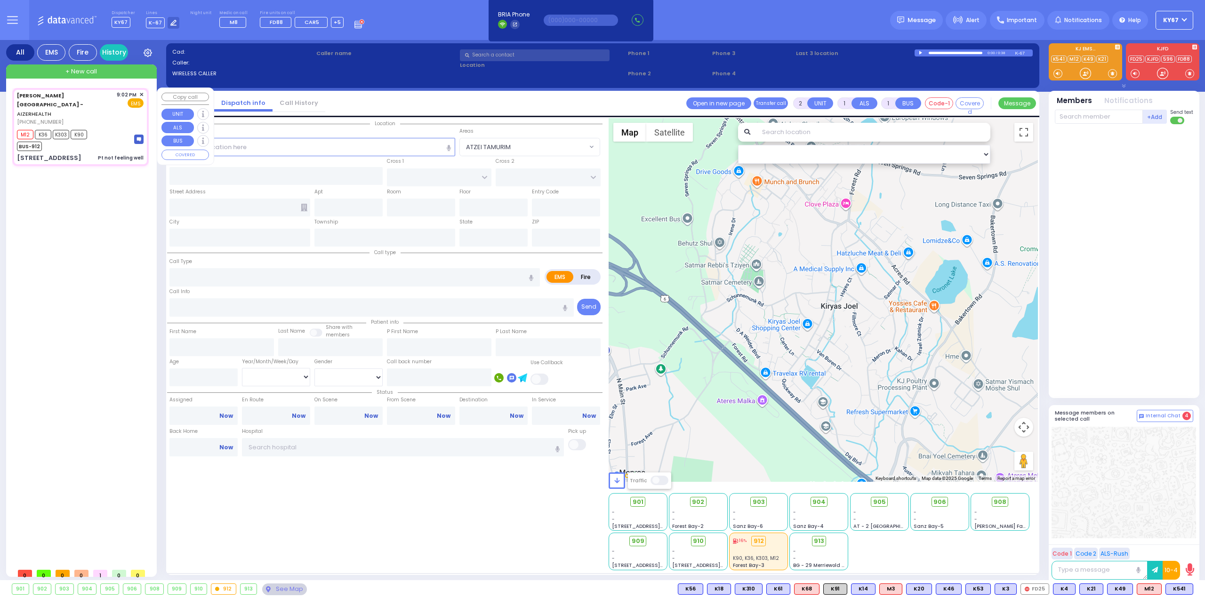
radio input "true"
type input "[PERSON_NAME]"
type input "Silberstein"
type input "16"
select select "Year"
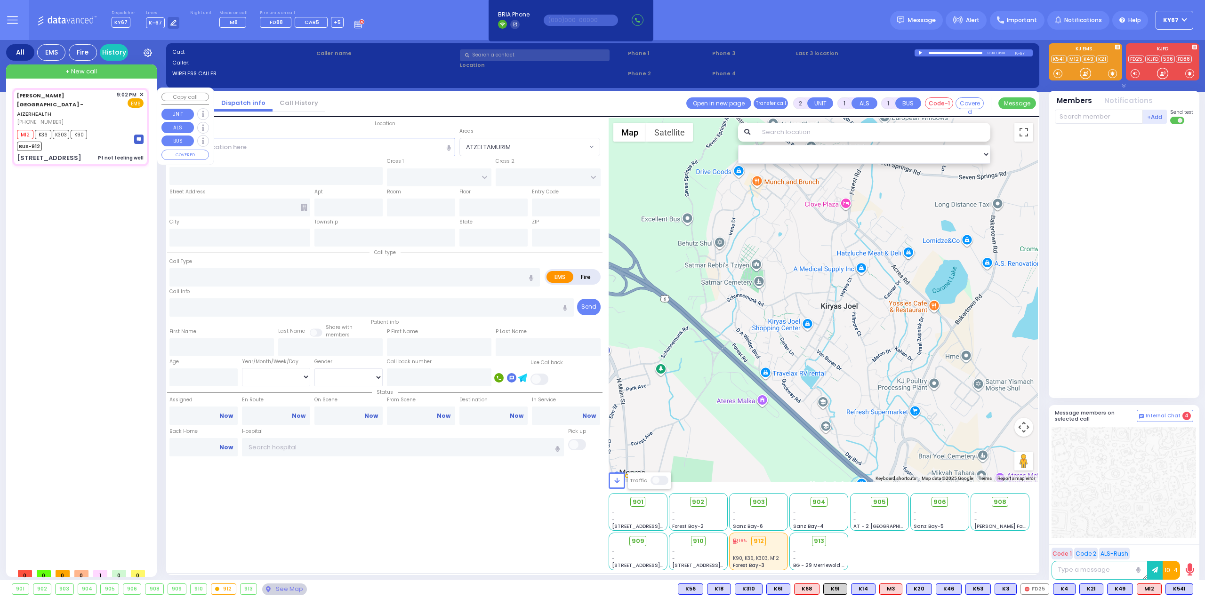
select select "[DEMOGRAPHIC_DATA]"
type input "21:02"
type input "21:07"
type input "21:10"
type input "[US_STATE][GEOGRAPHIC_DATA]- [GEOGRAPHIC_DATA] [STREET_ADDRESS][US_STATE]"
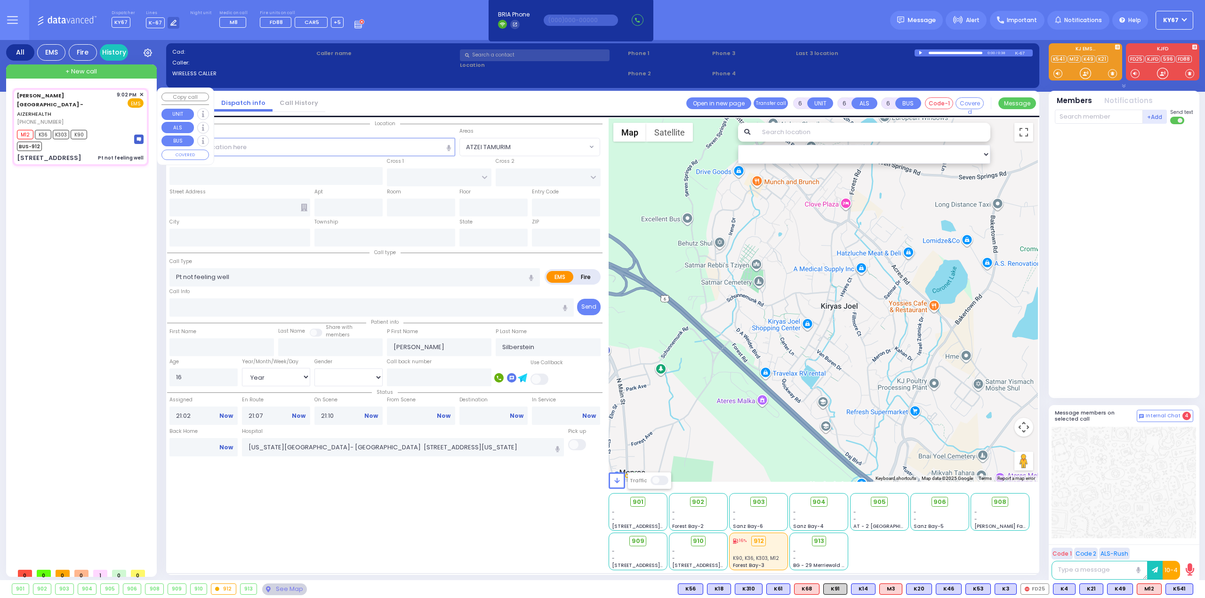
type input "[STREET_ADDRESS]"
type input "Monroe"
type input "[US_STATE]"
type input "10950"
select select "Hatzalah Garages"
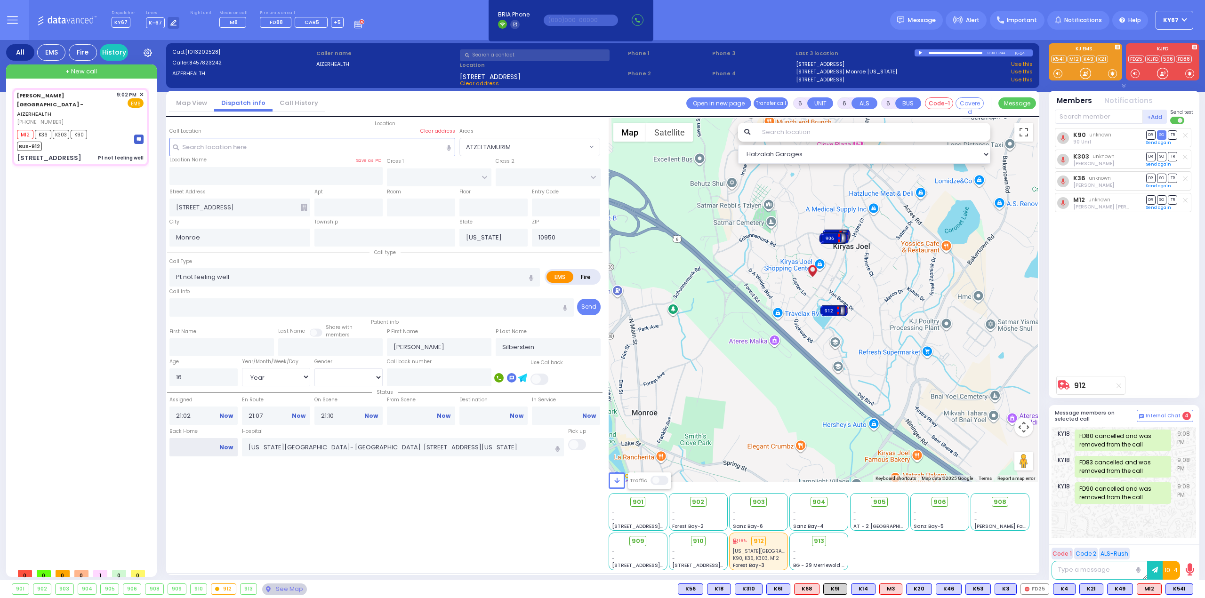
click at [199, 447] on input "Back Home" at bounding box center [203, 447] width 68 height 18
type input "23:26"
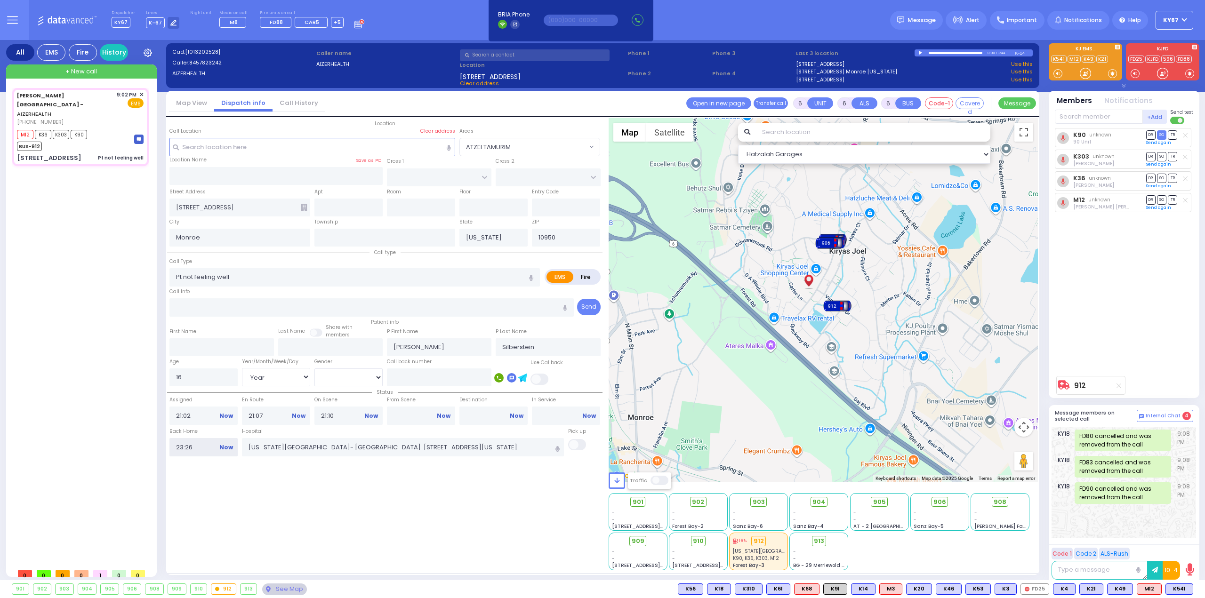
select select
radio input "true"
select select
select select "Hatzalah Garages"
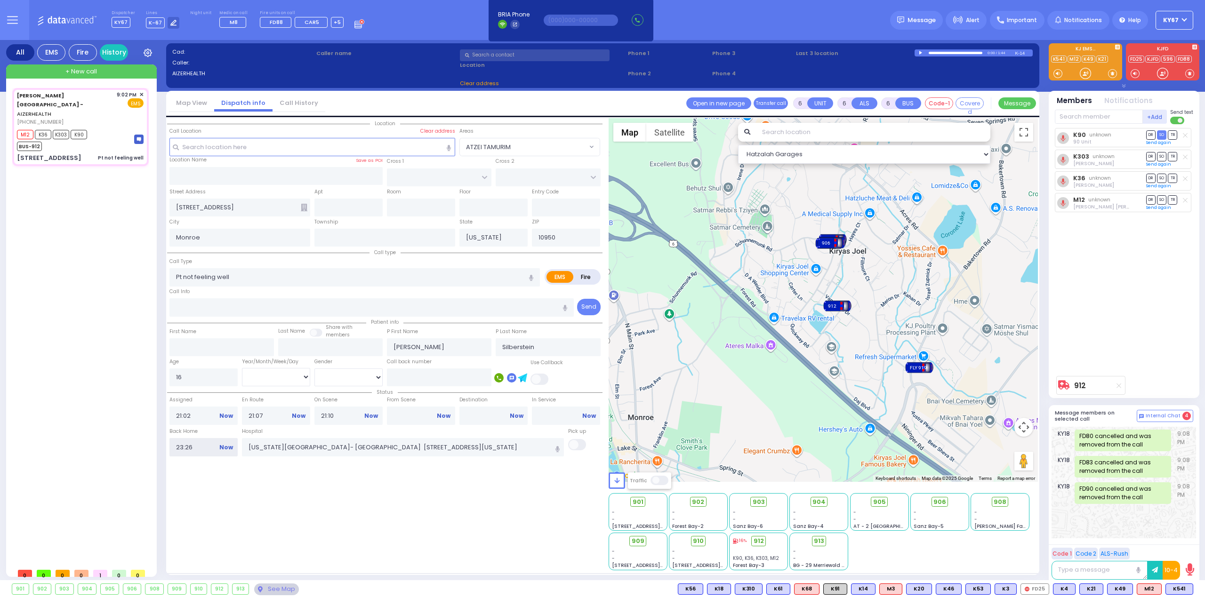
select select
radio input "true"
select select
